Goal: Task Accomplishment & Management: Complete application form

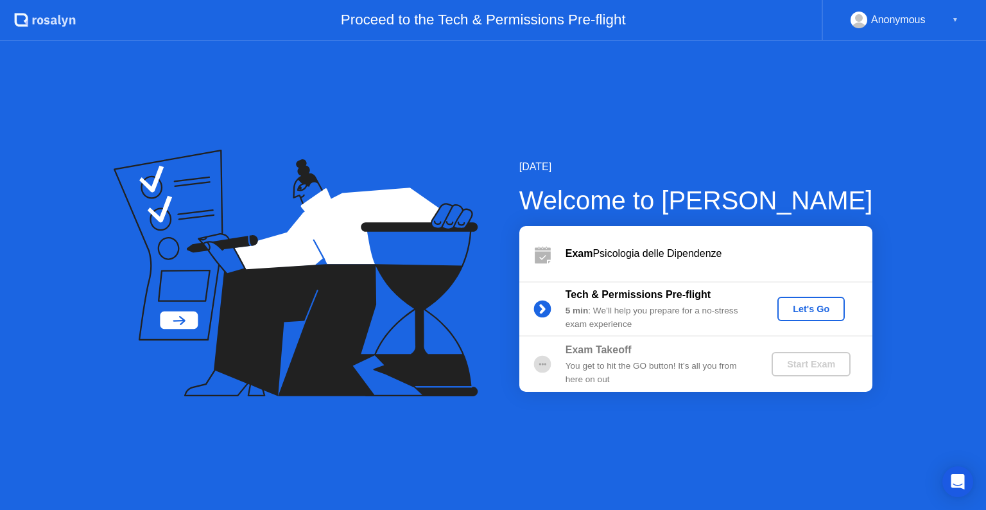
click at [955, 21] on div "▼" at bounding box center [955, 20] width 6 height 17
click at [821, 304] on div "Let's Go" at bounding box center [811, 309] width 57 height 10
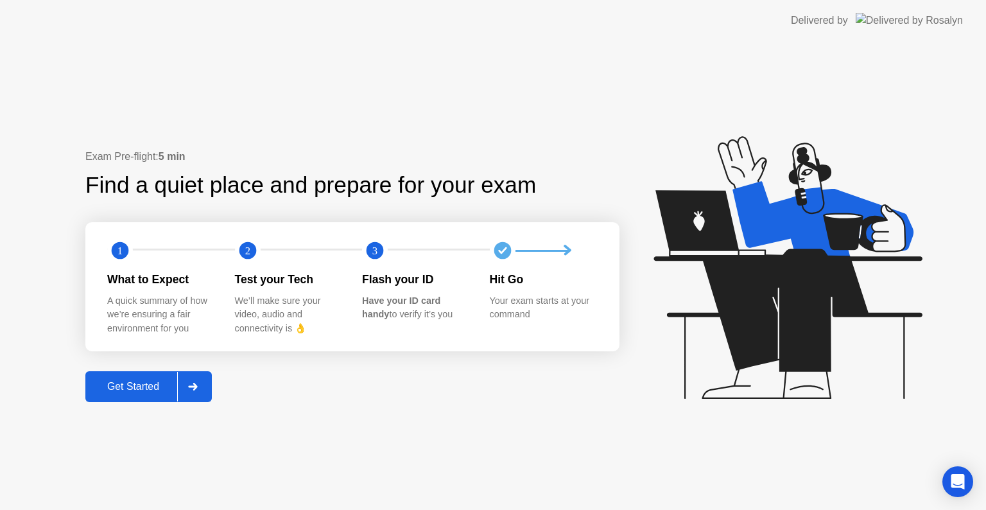
click at [928, 18] on img at bounding box center [909, 20] width 107 height 15
click at [957, 473] on div "Open Intercom Messenger" at bounding box center [958, 482] width 34 height 34
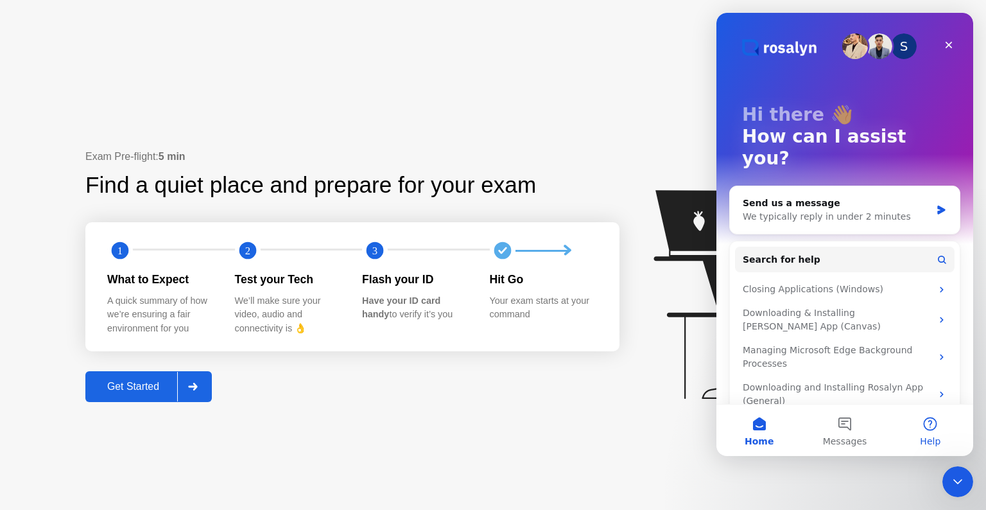
click at [937, 422] on button "Help" at bounding box center [930, 430] width 85 height 51
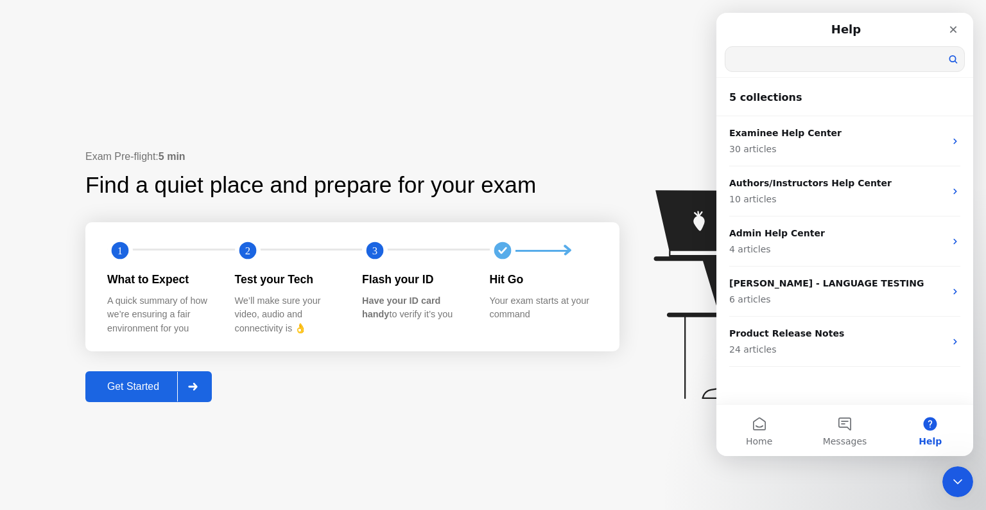
click at [780, 62] on input "Search for help" at bounding box center [845, 59] width 239 height 24
type input "********"
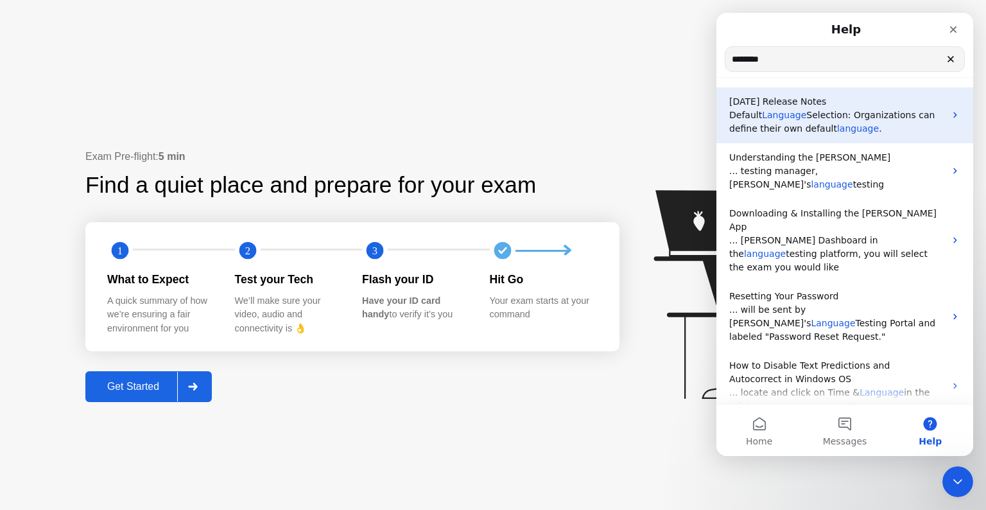
click at [842, 126] on span "language" at bounding box center [858, 128] width 42 height 10
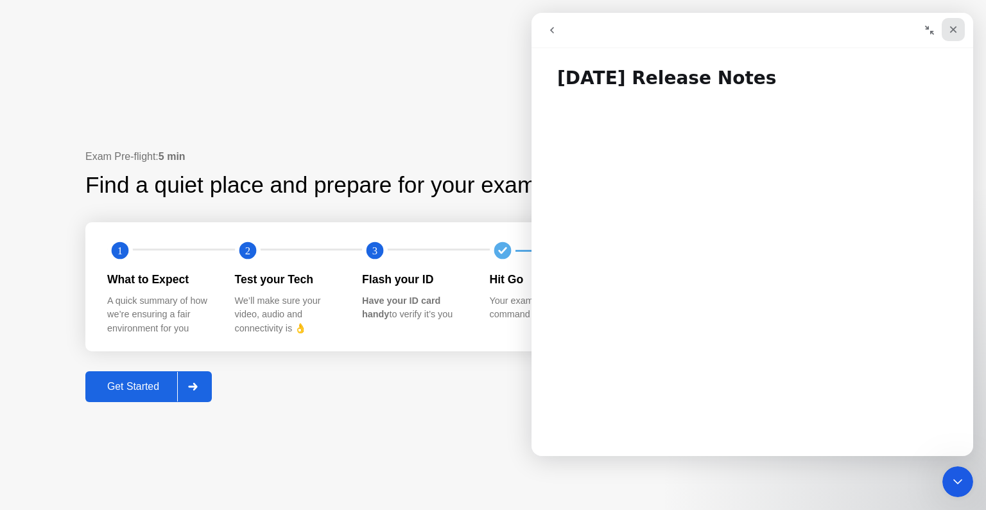
click at [957, 32] on icon "Close" at bounding box center [953, 29] width 10 height 10
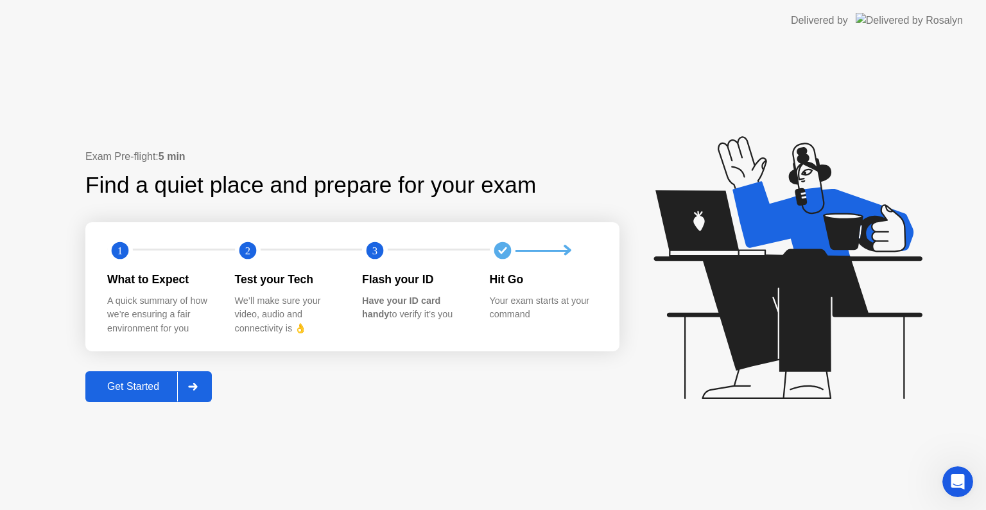
click at [164, 381] on div "Get Started" at bounding box center [133, 387] width 88 height 12
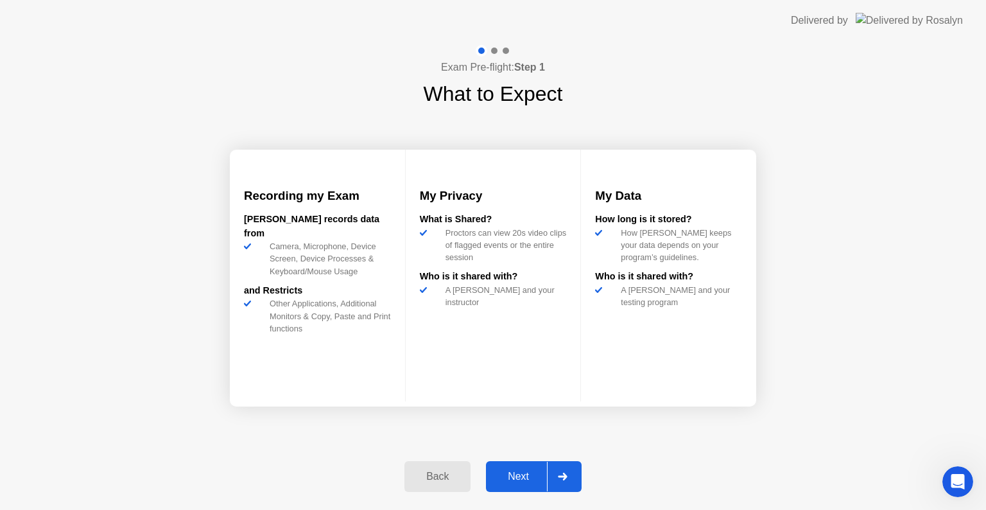
click at [507, 467] on button "Next" at bounding box center [534, 476] width 96 height 31
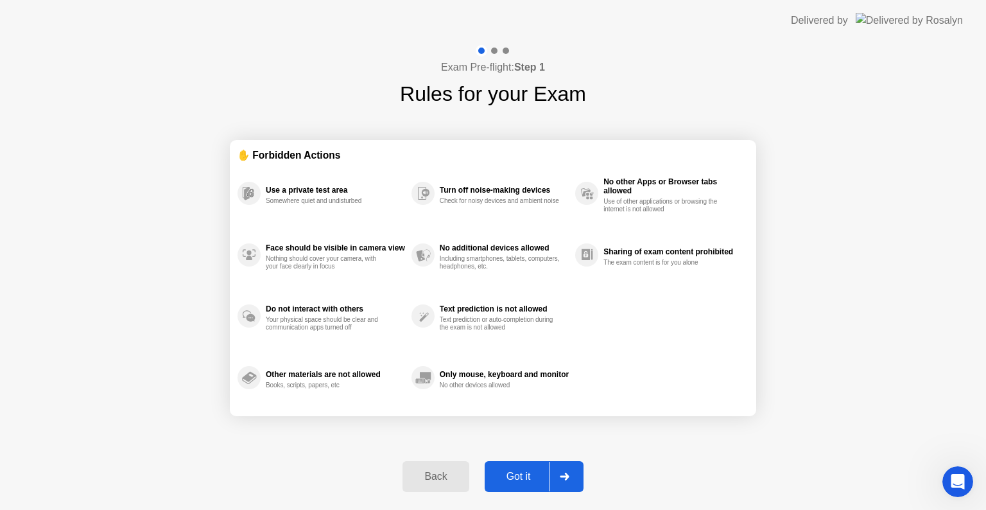
click at [524, 471] on div "Got it" at bounding box center [519, 477] width 60 height 12
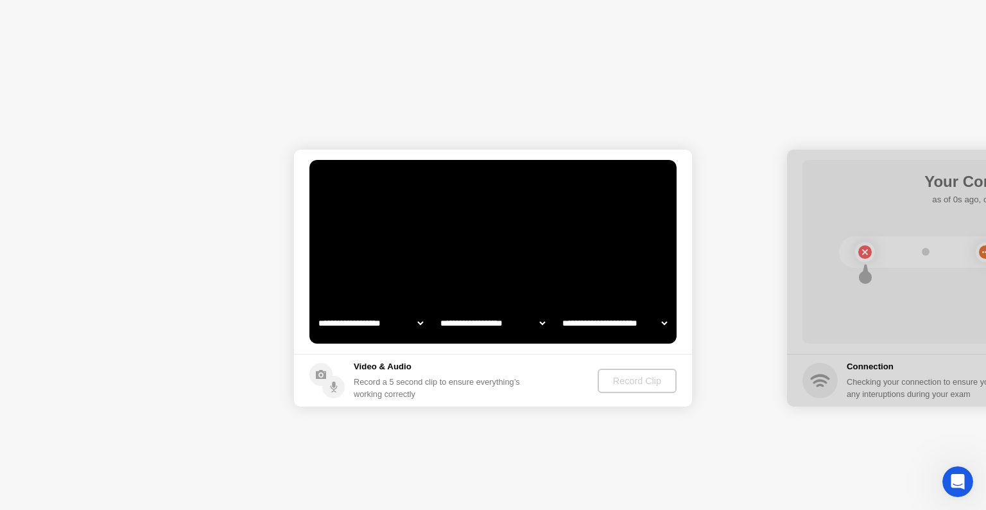
select select "**********"
select select "*******"
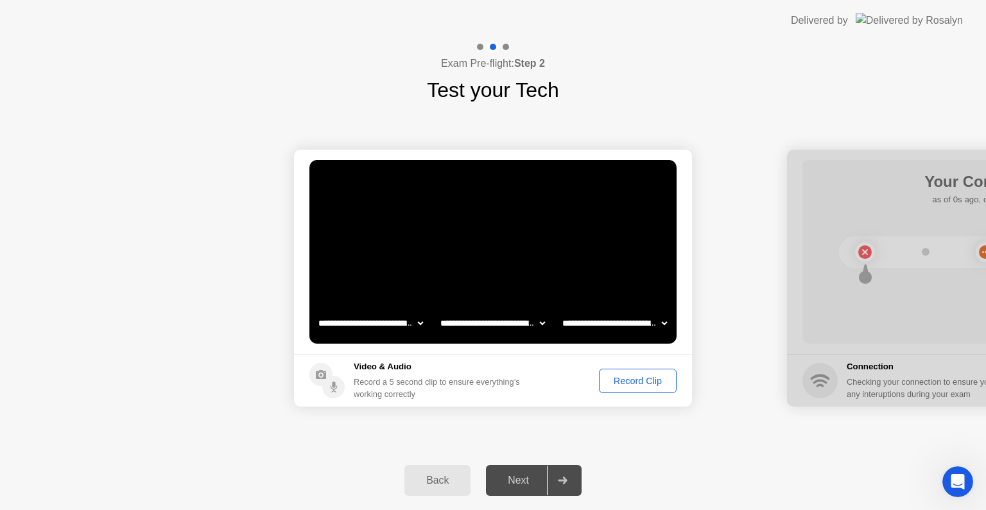
click at [525, 486] on div "Next" at bounding box center [518, 481] width 57 height 12
click at [514, 321] on select "**********" at bounding box center [493, 323] width 110 height 26
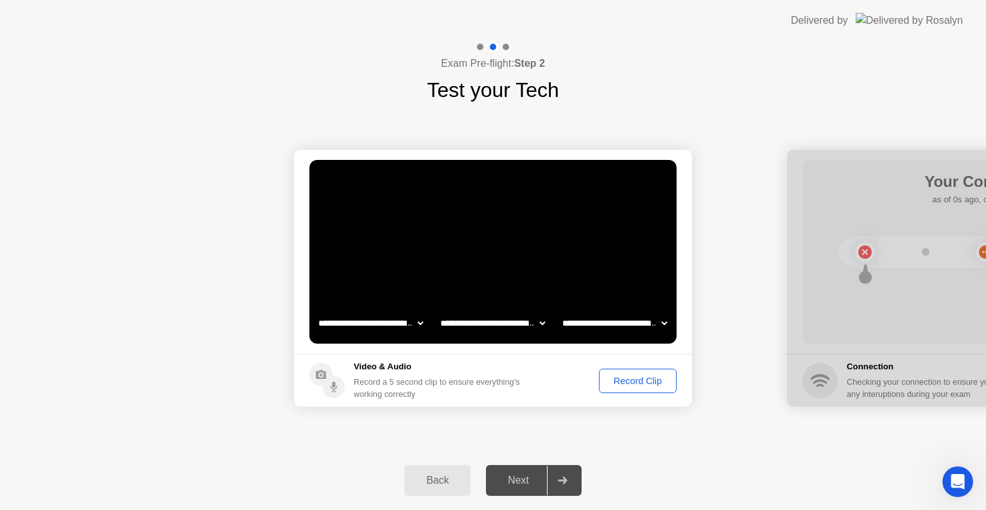
click at [650, 376] on div "Record Clip" at bounding box center [638, 381] width 69 height 10
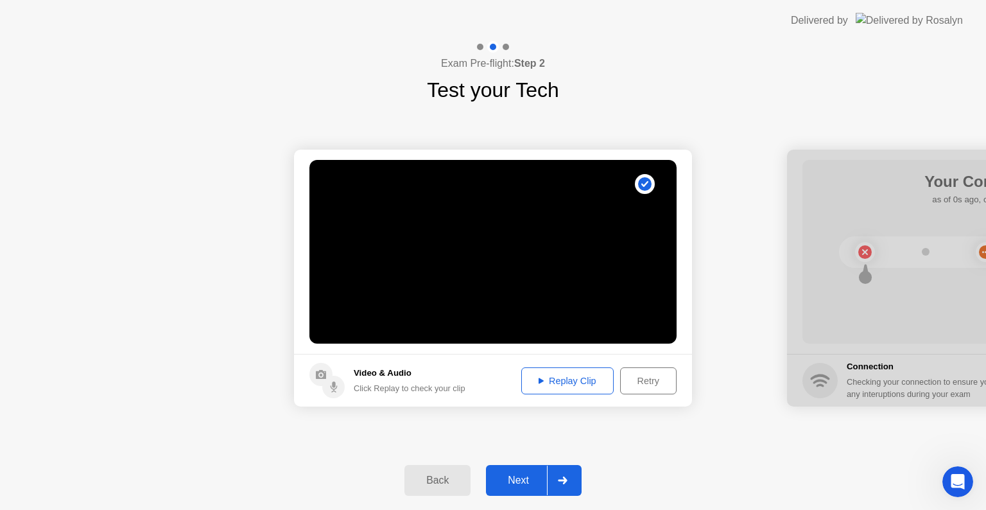
click at [583, 378] on div "Replay Clip" at bounding box center [567, 381] width 83 height 10
click at [522, 479] on div "Next" at bounding box center [518, 481] width 57 height 12
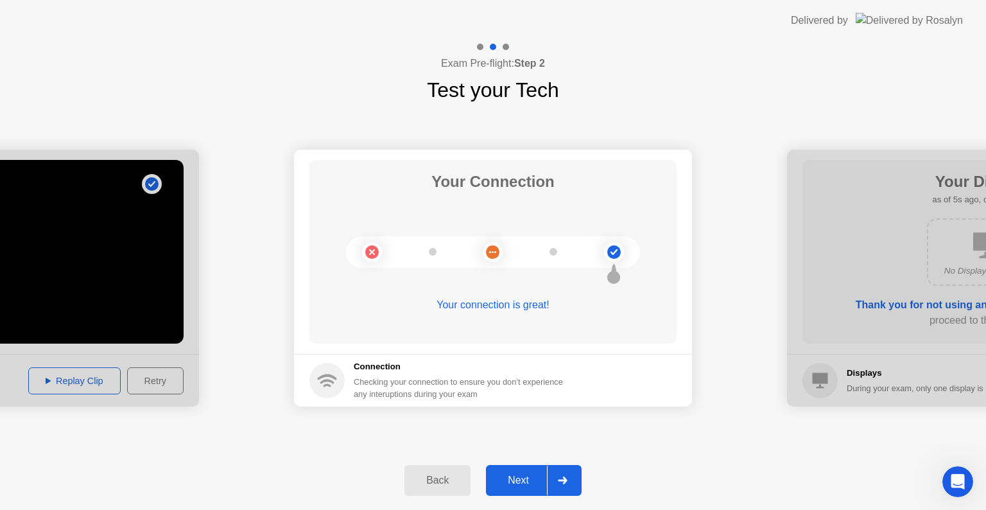
click at [510, 485] on div "Next" at bounding box center [518, 481] width 57 height 12
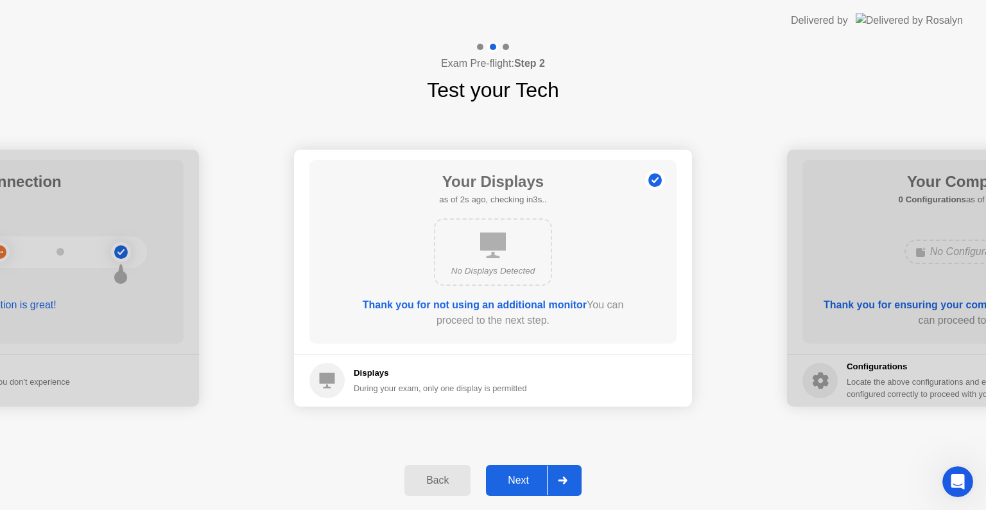
click at [510, 485] on div "Next" at bounding box center [518, 481] width 57 height 12
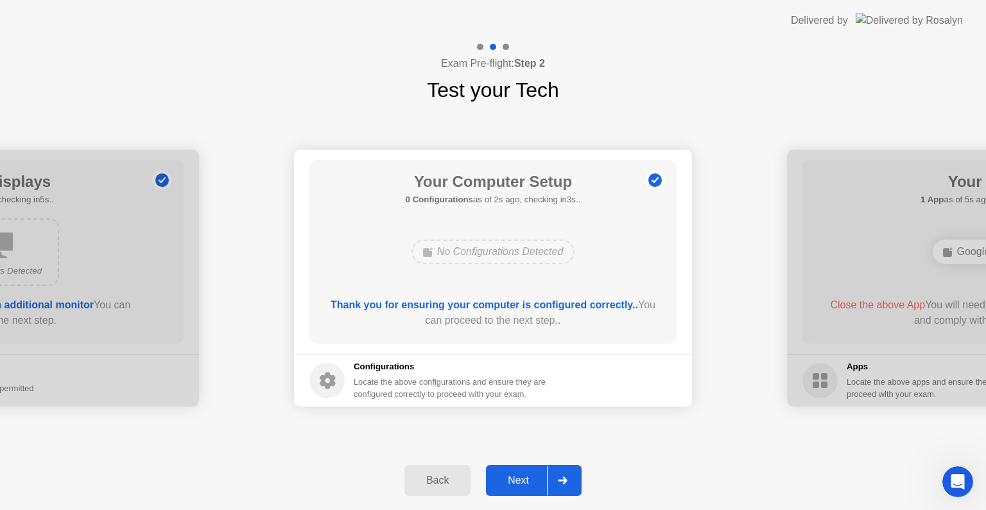
click at [510, 485] on div "Next" at bounding box center [518, 481] width 57 height 12
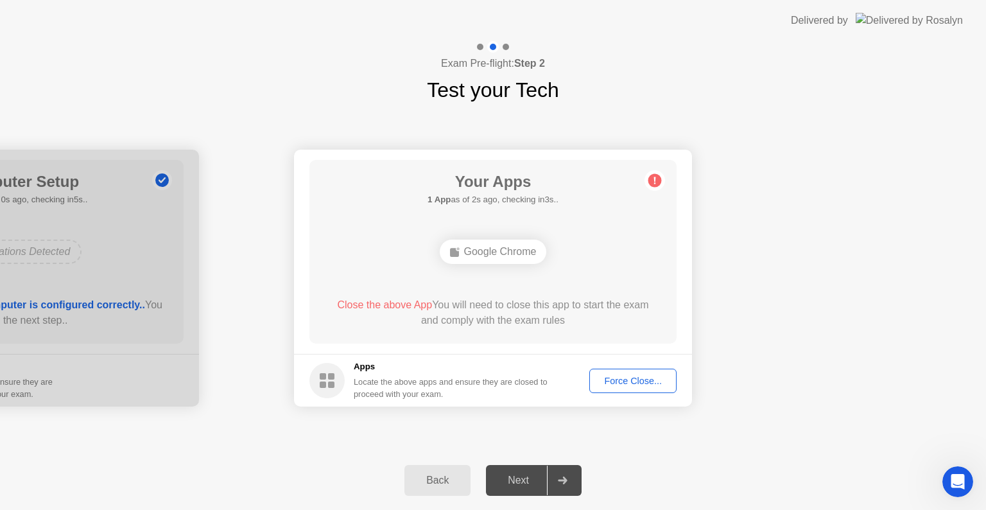
click at [634, 383] on div "Force Close..." at bounding box center [633, 381] width 78 height 10
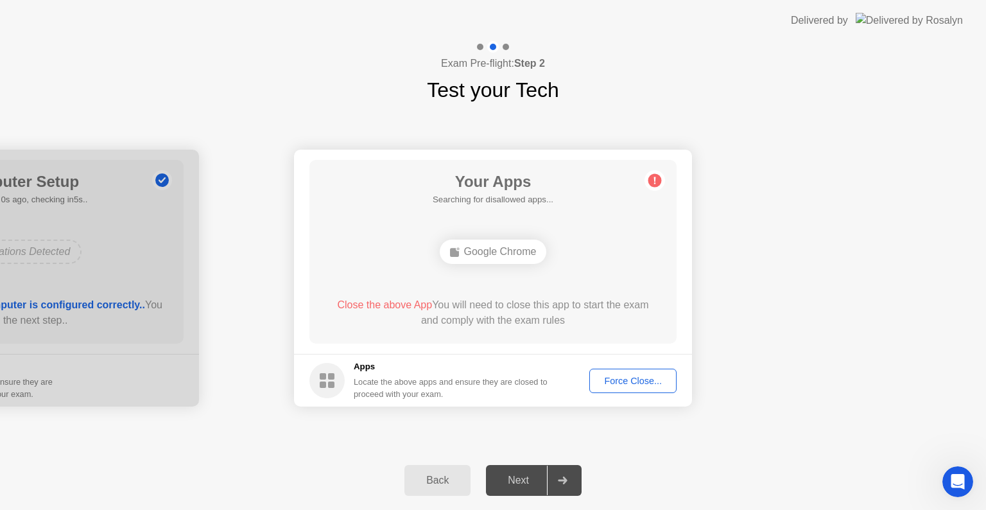
drag, startPoint x: 652, startPoint y: 177, endPoint x: 652, endPoint y: 193, distance: 15.4
click at [652, 191] on icon at bounding box center [655, 180] width 21 height 21
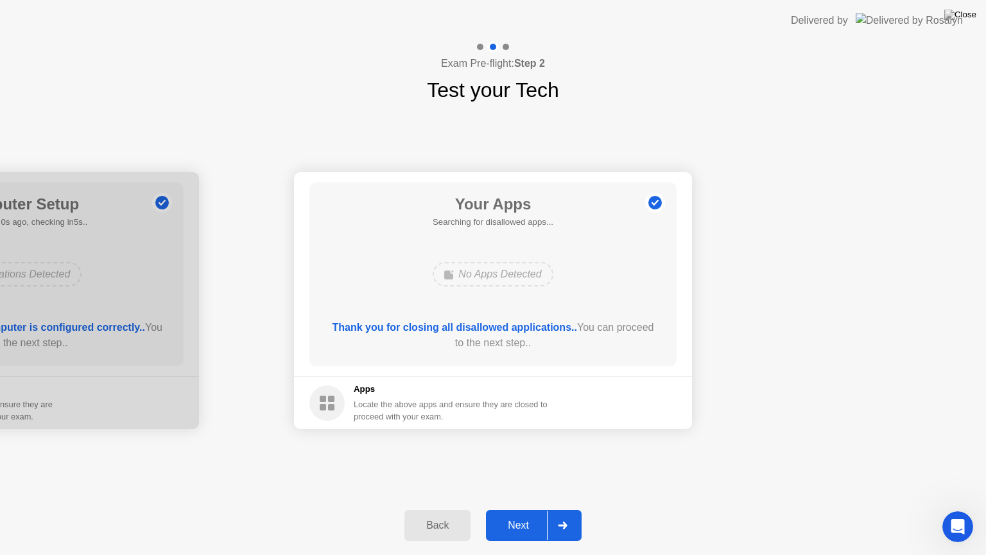
click at [513, 509] on button "Next" at bounding box center [534, 525] width 96 height 31
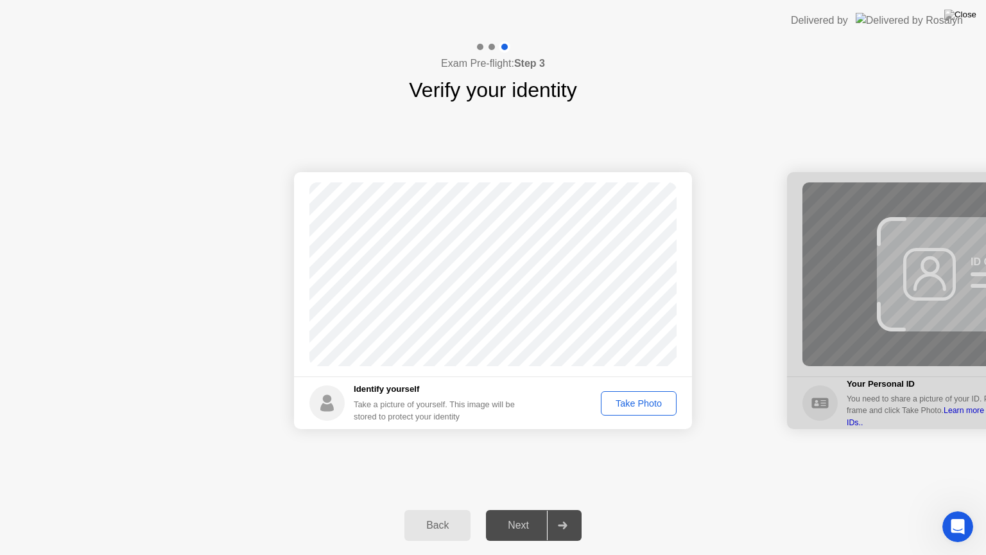
click at [647, 408] on div "Take Photo" at bounding box center [639, 403] width 67 height 10
click at [532, 509] on button "Next" at bounding box center [534, 525] width 96 height 31
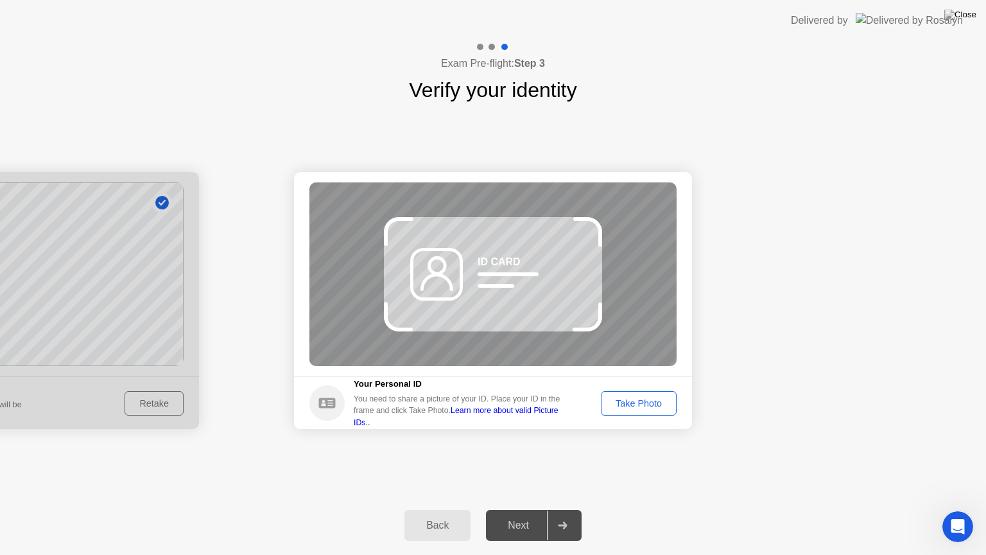
click at [625, 393] on button "Take Photo" at bounding box center [639, 403] width 76 height 24
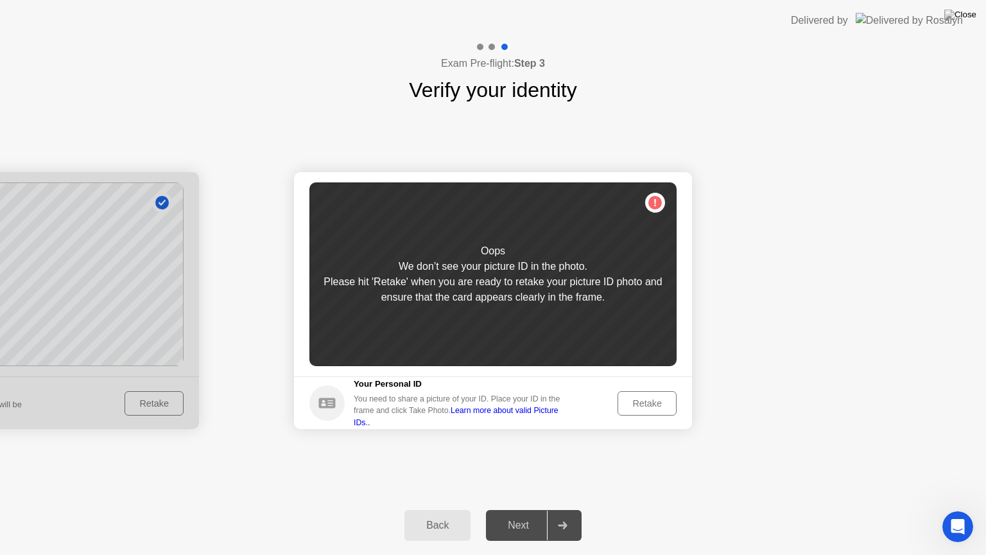
click at [640, 404] on div "Retake" at bounding box center [647, 403] width 50 height 10
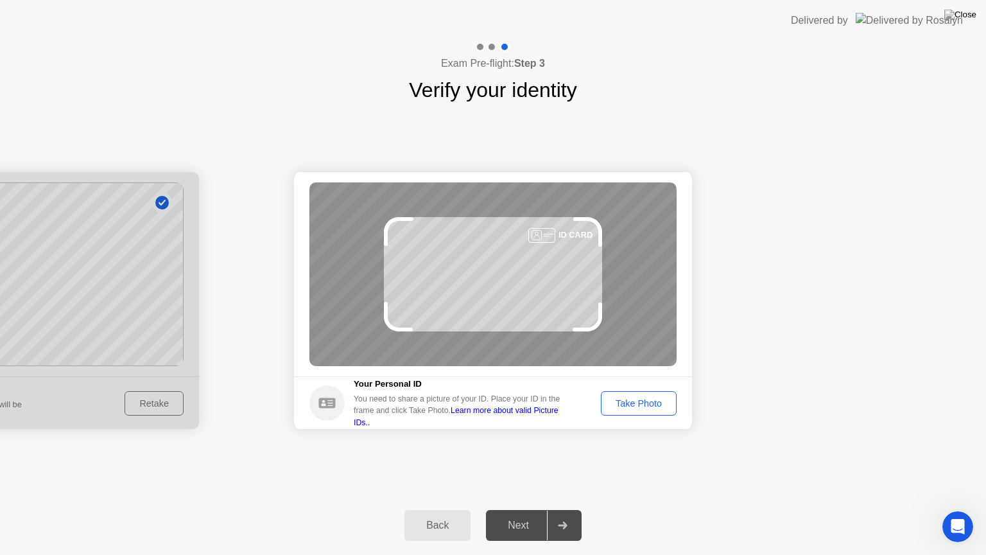
click at [640, 404] on div "Take Photo" at bounding box center [639, 403] width 67 height 10
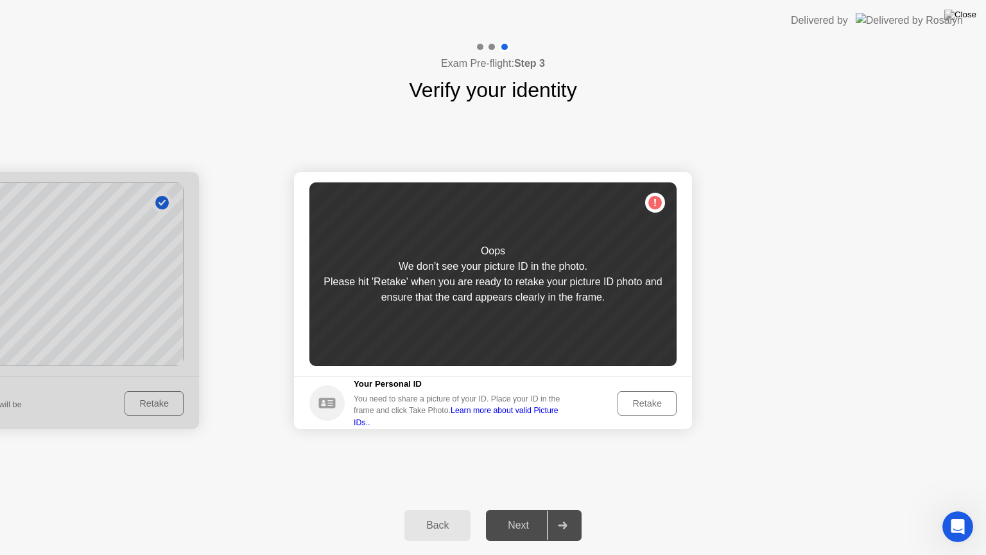
click at [640, 404] on div "Retake" at bounding box center [647, 403] width 50 height 10
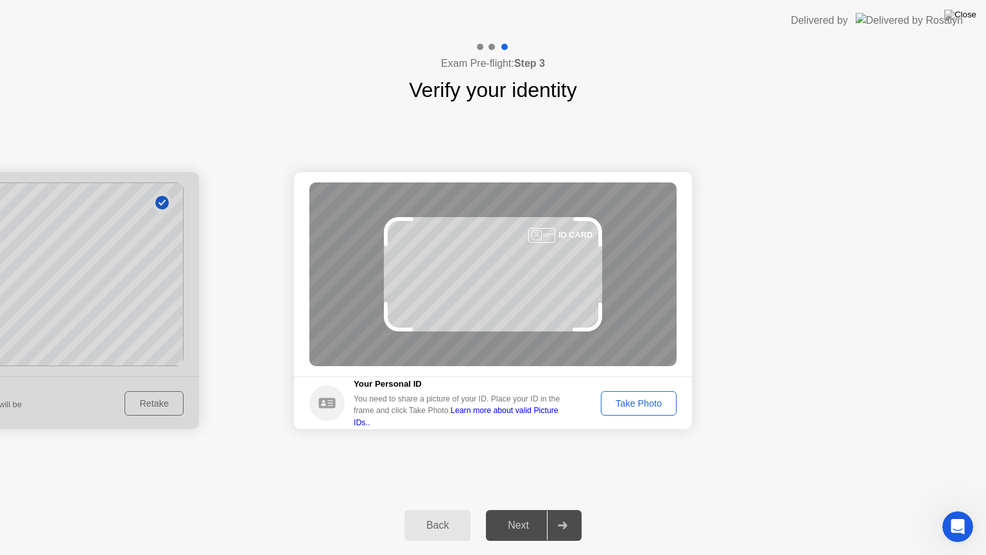
click at [658, 401] on div "Take Photo" at bounding box center [639, 403] width 67 height 10
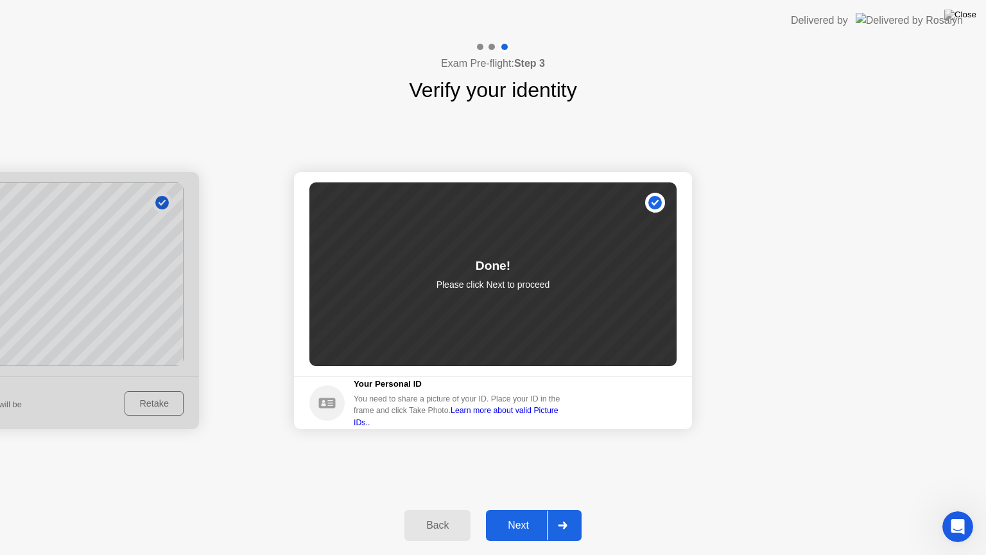
click at [518, 509] on div "Next" at bounding box center [518, 525] width 57 height 12
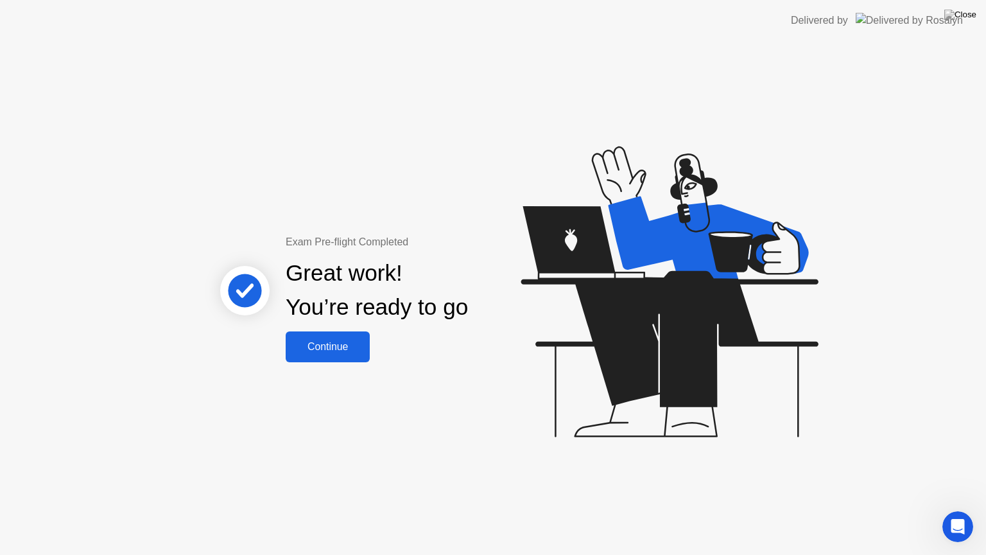
click at [333, 353] on div "Continue" at bounding box center [328, 347] width 76 height 12
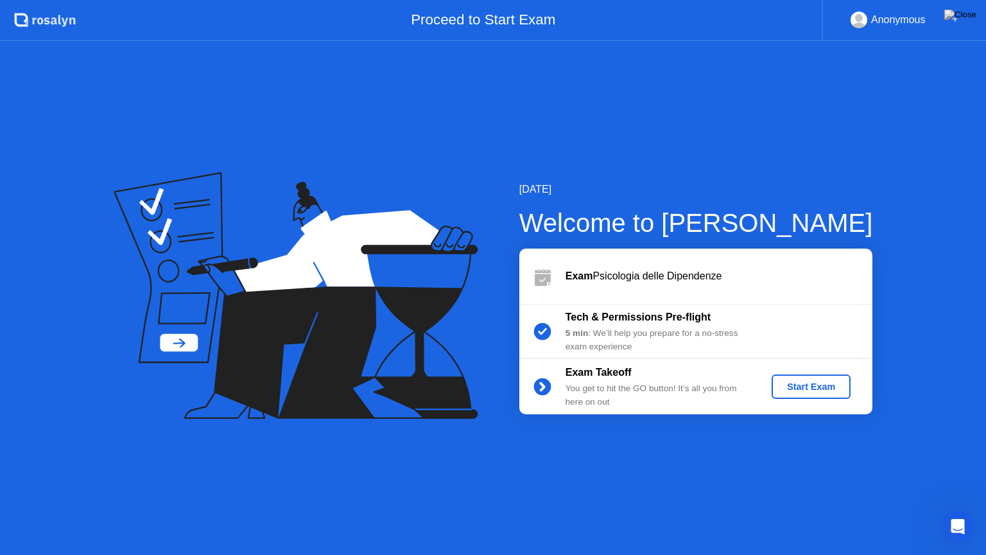
click at [803, 385] on div "Start Exam" at bounding box center [811, 386] width 69 height 10
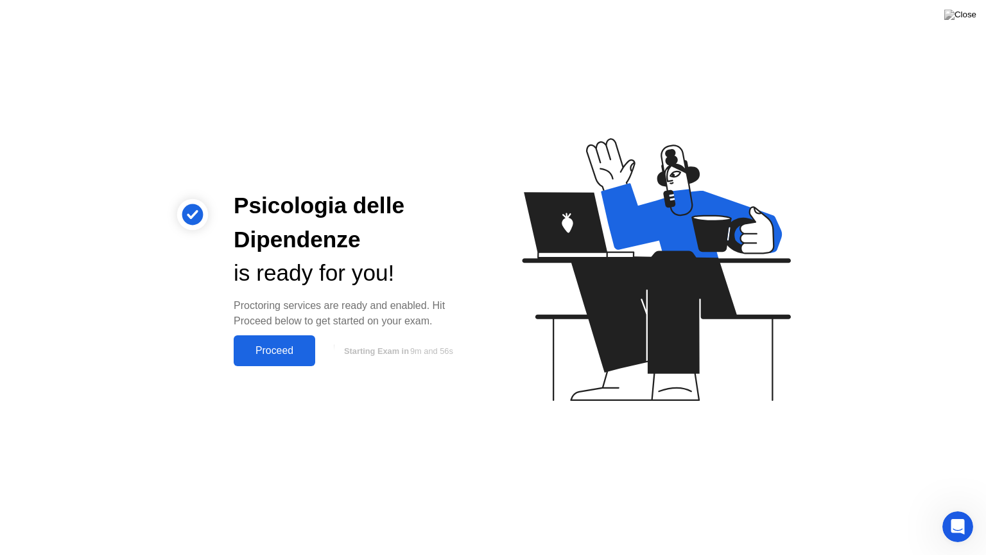
click at [282, 345] on div "Proceed" at bounding box center [275, 351] width 74 height 12
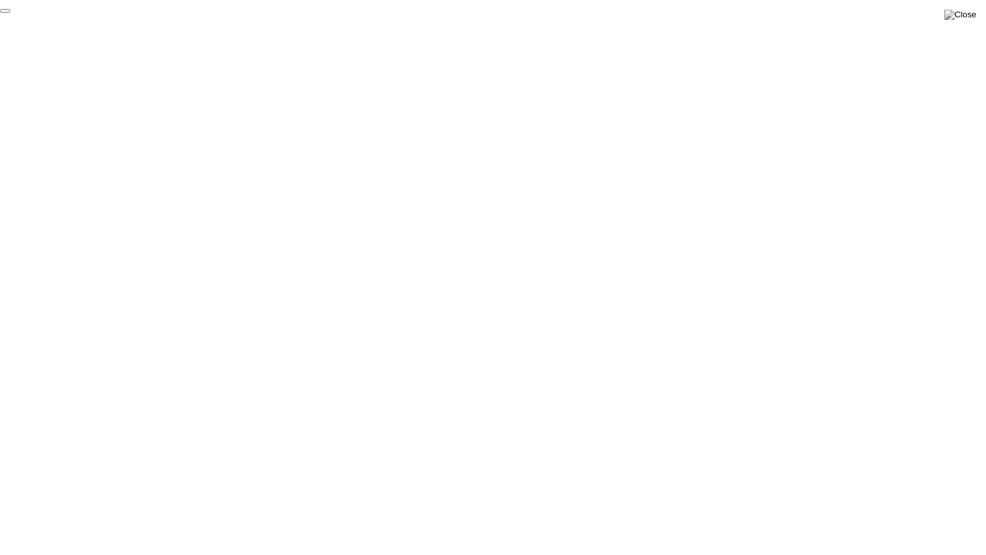
click div "End Proctoring Session"
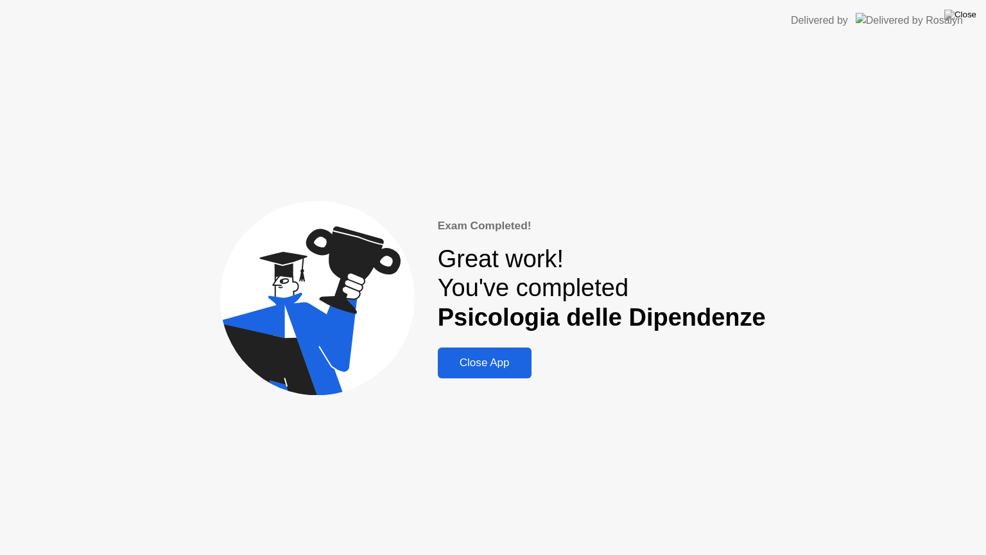
click at [501, 356] on div "Close App" at bounding box center [485, 362] width 86 height 13
